Goal: Task Accomplishment & Management: Manage account settings

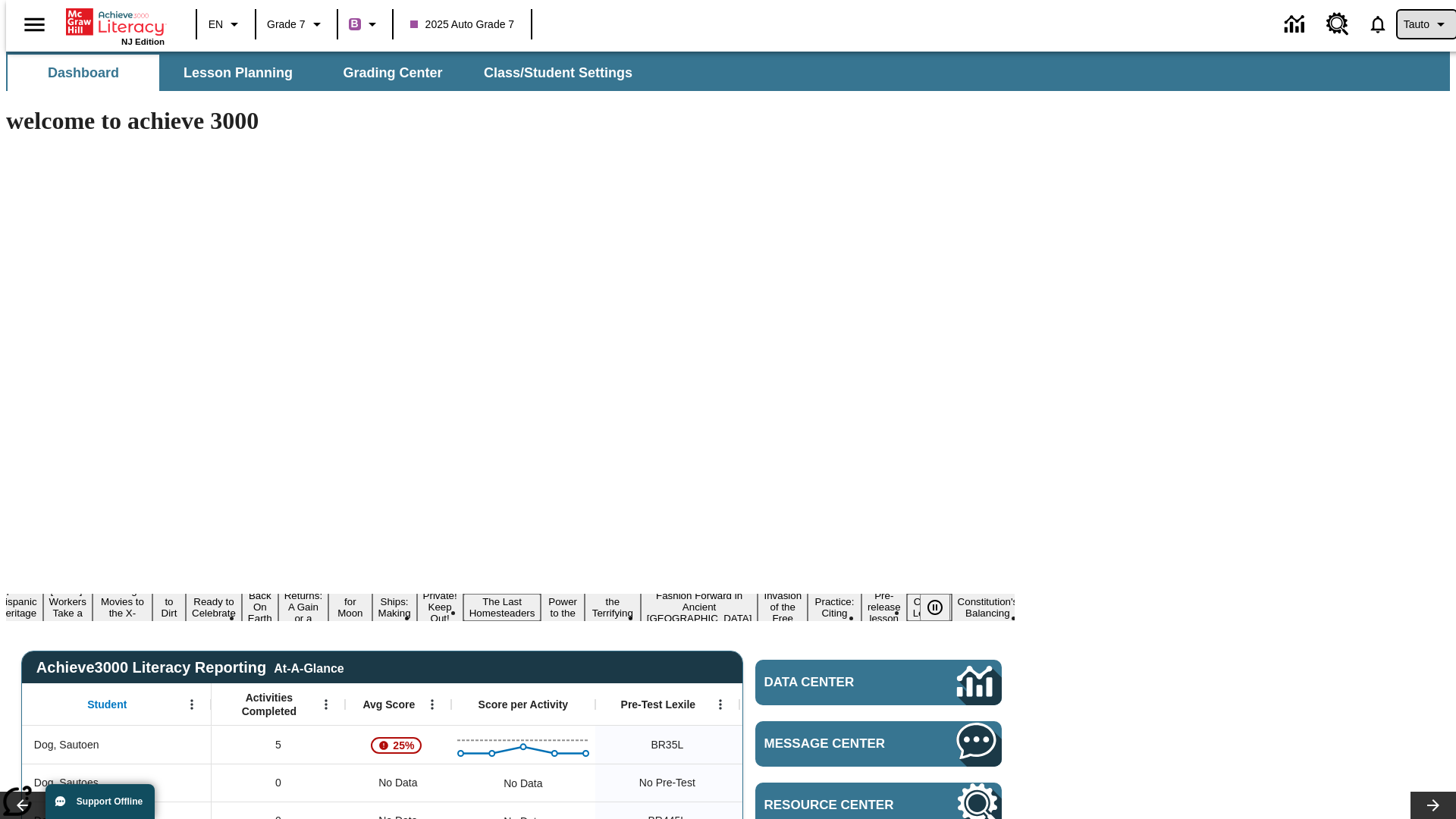
click at [1419, 24] on span "Tauto" at bounding box center [1416, 24] width 26 height 16
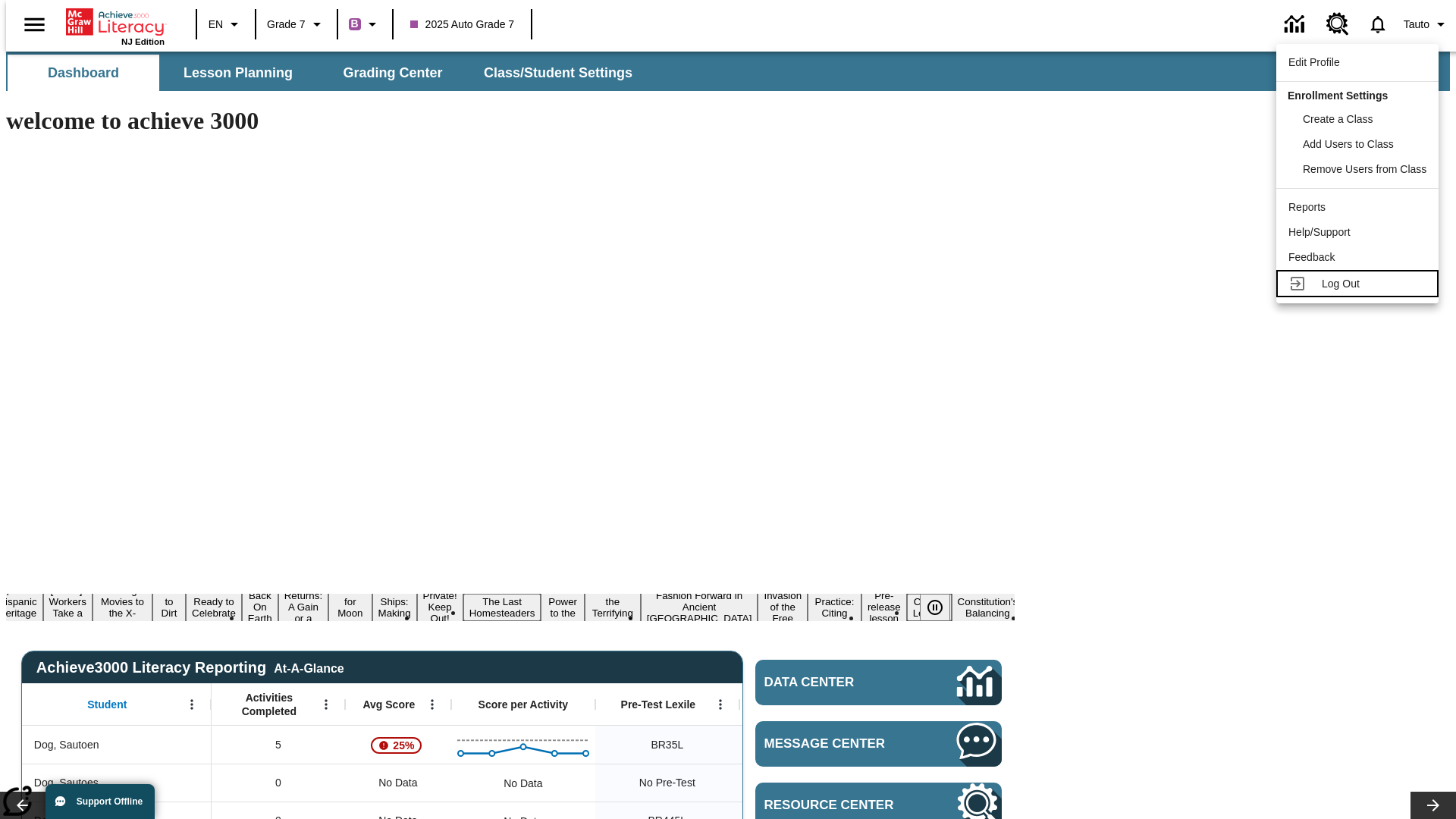
click at [1359, 284] on span "Log Out" at bounding box center [1340, 284] width 38 height 12
